Goal: Transaction & Acquisition: Book appointment/travel/reservation

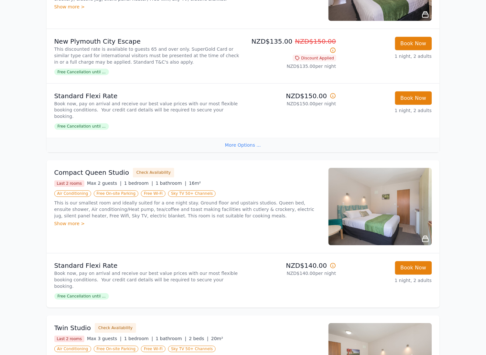
scroll to position [175, 0]
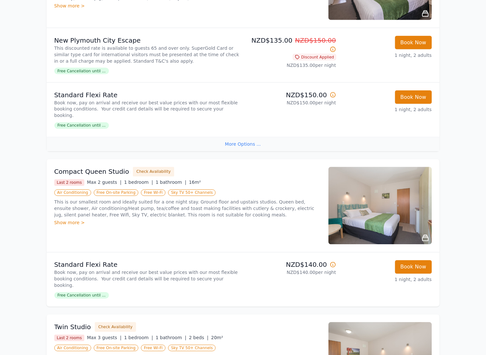
click at [257, 141] on div "More Options ..." at bounding box center [243, 144] width 393 height 15
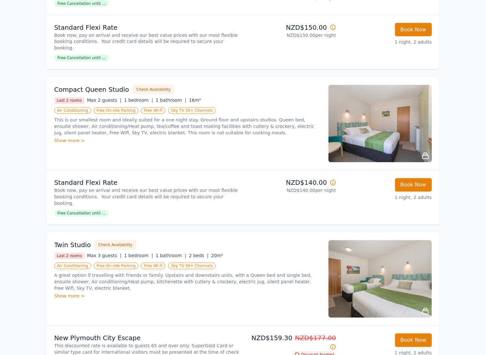
scroll to position [242, 0]
click at [406, 179] on button "Book Now" at bounding box center [413, 186] width 37 height 14
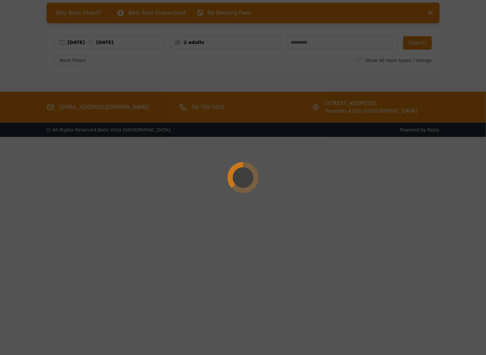
scroll to position [31, 0]
select select "**"
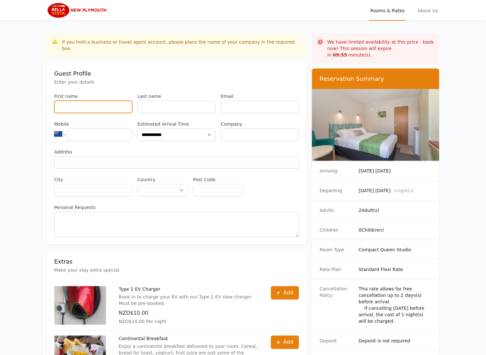
click at [83, 102] on input "First name" at bounding box center [93, 107] width 78 height 12
click at [178, 107] on div "**********" at bounding box center [176, 165] width 245 height 144
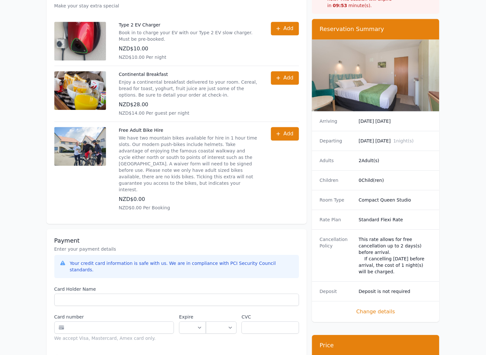
scroll to position [368, 0]
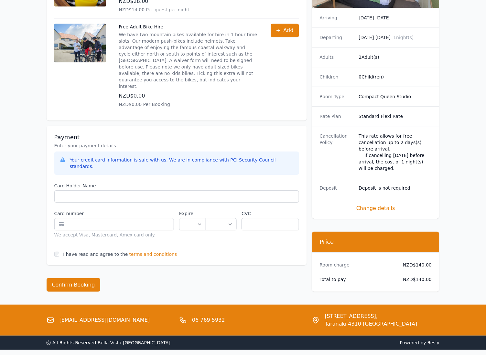
click at [135, 251] on span "terms and conditions" at bounding box center [153, 254] width 48 height 6
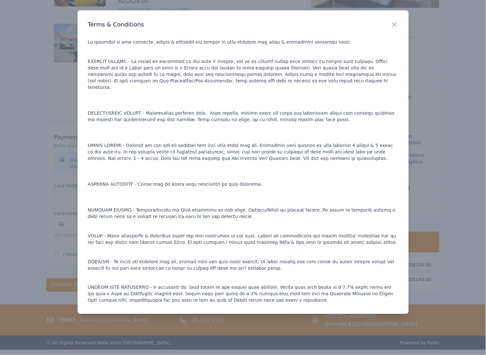
click at [52, 225] on div at bounding box center [243, 177] width 486 height 355
